Goal: Find specific page/section

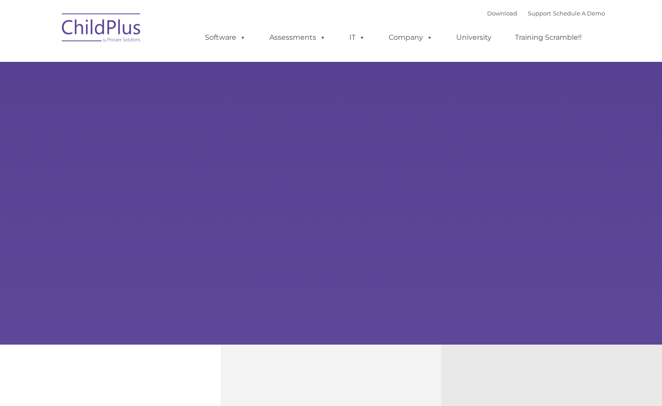
type input ""
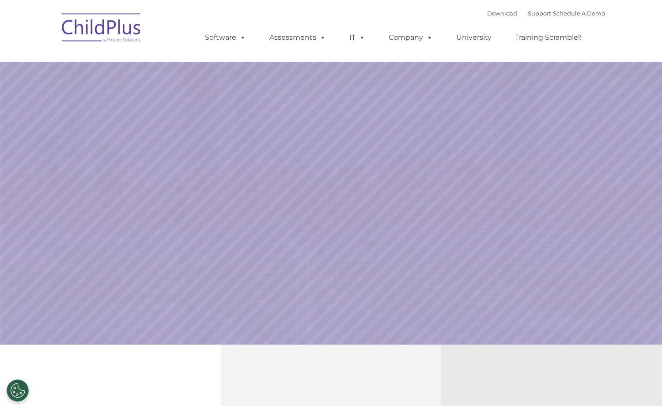
select select "MEDIUM"
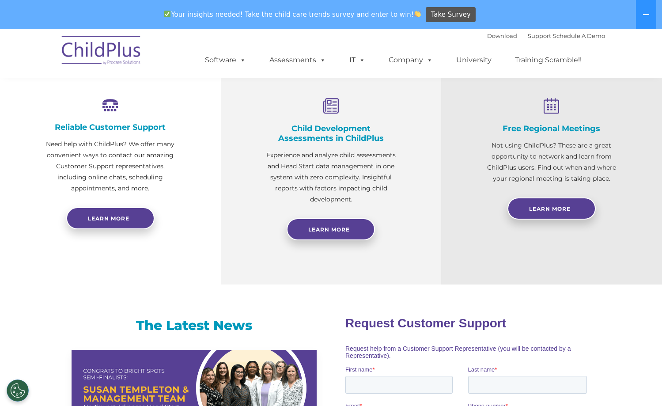
scroll to position [288, 0]
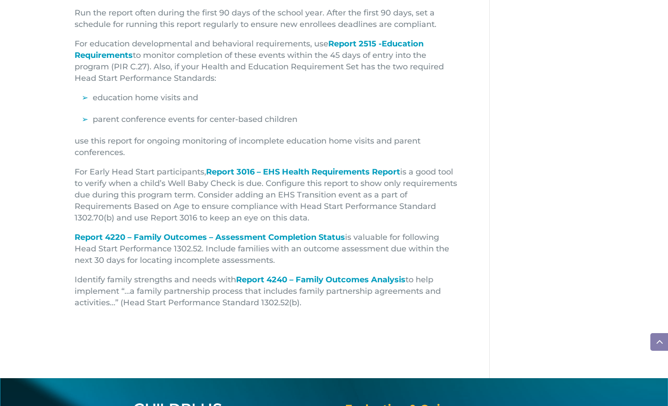
scroll to position [761, 0]
